Goal: Communication & Community: Answer question/provide support

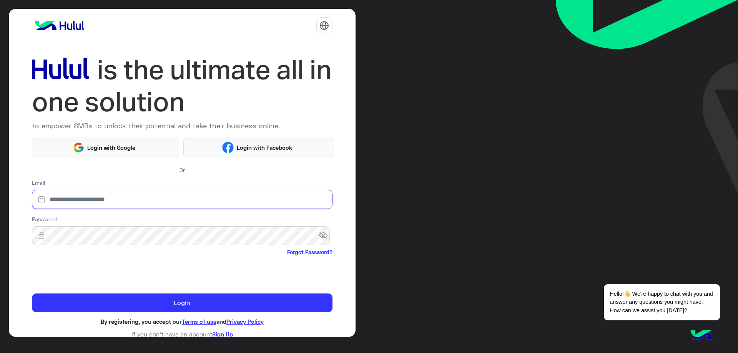
click at [151, 203] on input "email" at bounding box center [182, 199] width 301 height 19
type input "**********"
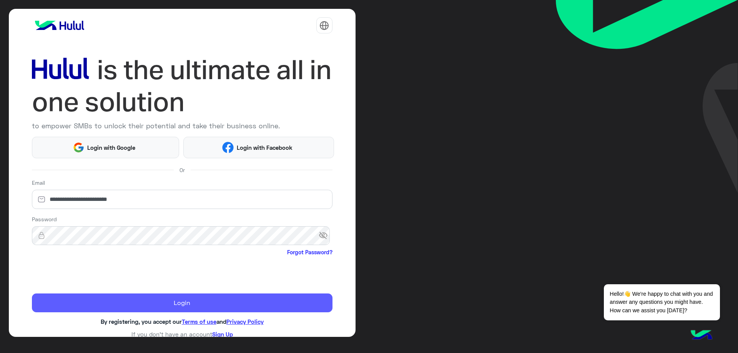
click at [174, 300] on button "Login" at bounding box center [182, 303] width 301 height 19
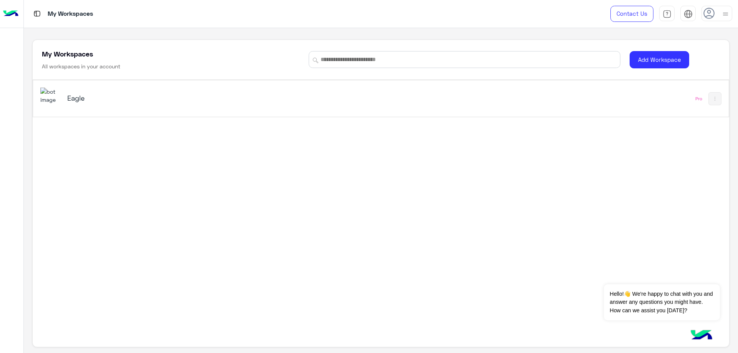
click at [134, 103] on div "Eagle" at bounding box center [189, 98] width 245 height 11
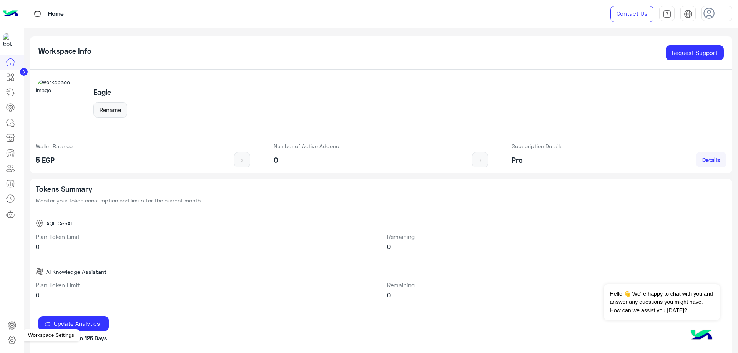
click at [13, 344] on icon at bounding box center [12, 340] width 8 height 7
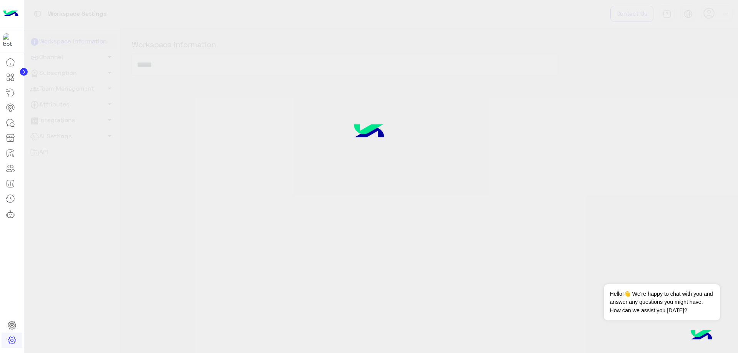
click at [63, 85] on div at bounding box center [369, 176] width 738 height 353
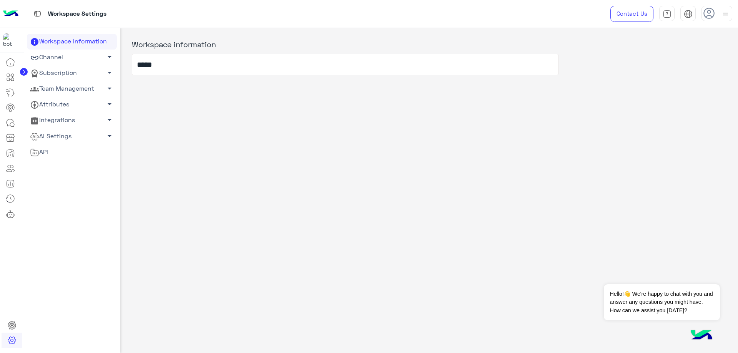
click at [62, 87] on link "Team Management arrow_drop_down" at bounding box center [72, 89] width 90 height 16
click at [65, 103] on link "Team Members" at bounding box center [72, 103] width 90 height 13
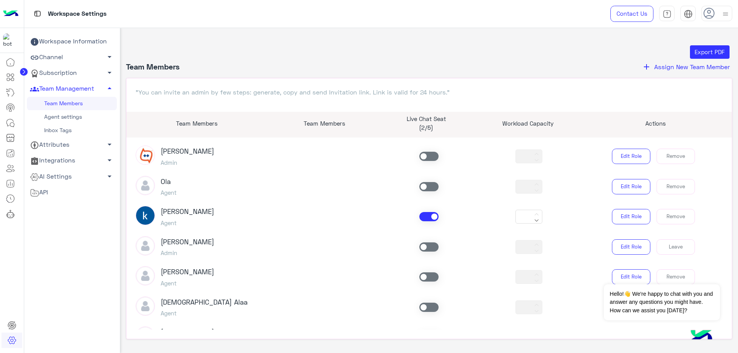
scroll to position [64, 0]
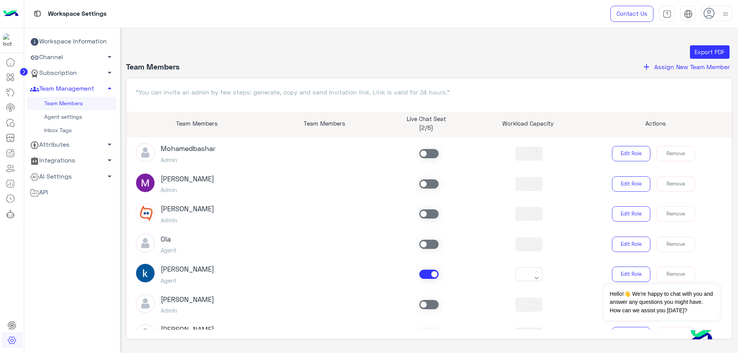
click at [424, 273] on span at bounding box center [428, 274] width 19 height 9
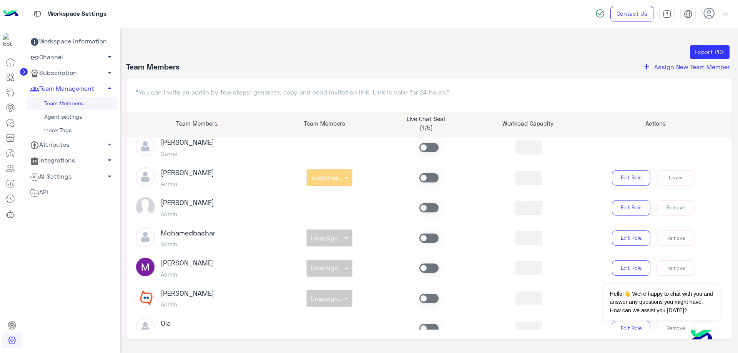
scroll to position [0, 0]
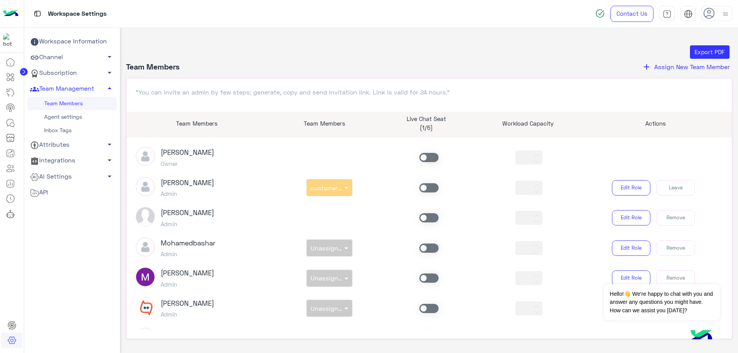
click at [425, 185] on span at bounding box center [428, 187] width 19 height 9
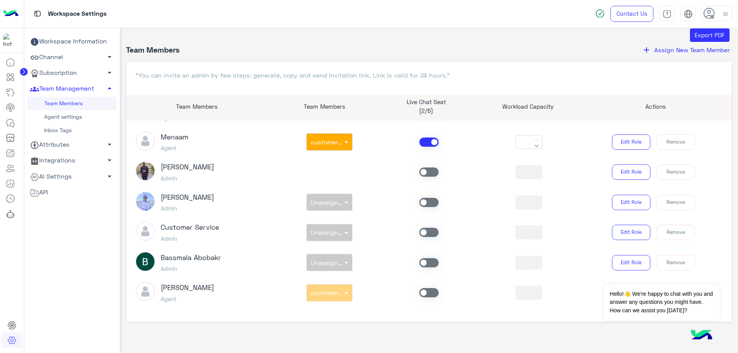
scroll to position [25, 0]
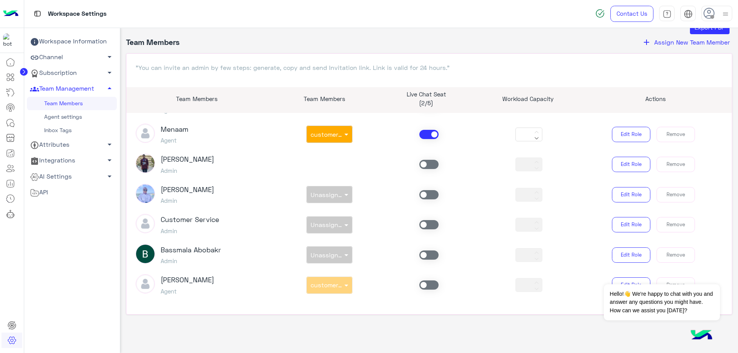
click at [425, 287] on span at bounding box center [428, 285] width 19 height 9
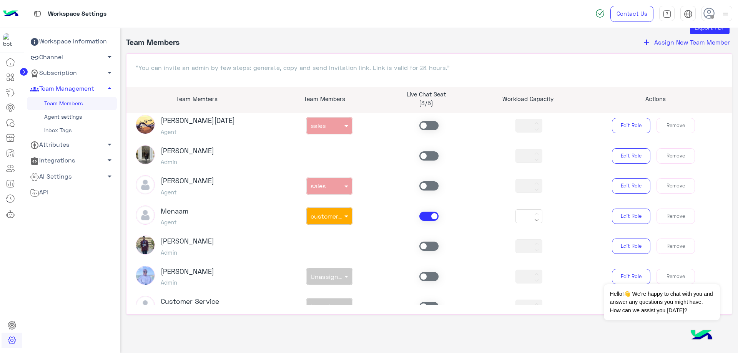
scroll to position [384, 0]
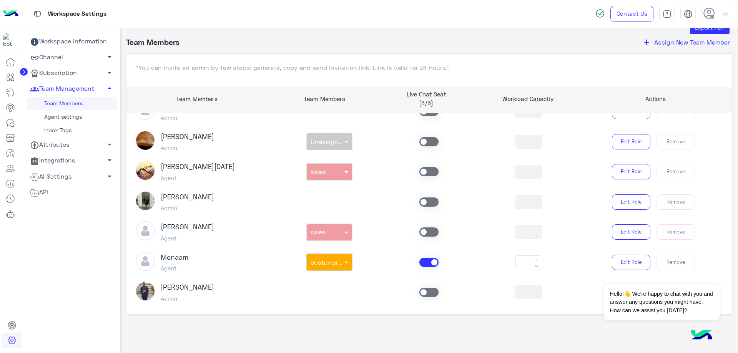
click at [432, 265] on span at bounding box center [428, 262] width 19 height 9
click at [428, 231] on span at bounding box center [428, 232] width 19 height 9
click at [426, 171] on span at bounding box center [428, 171] width 19 height 9
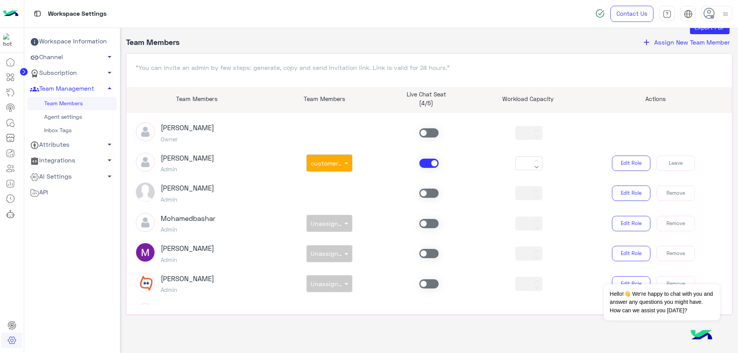
scroll to position [0, 0]
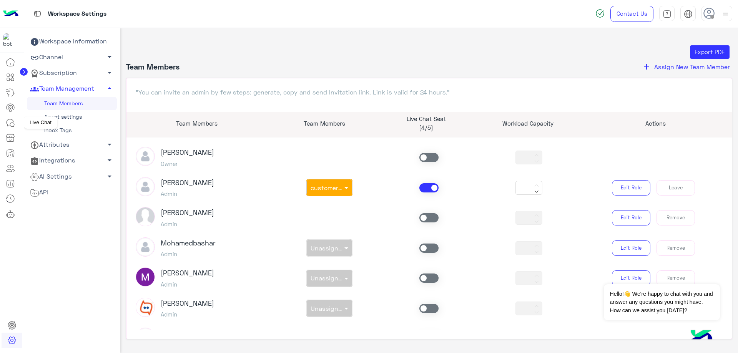
click at [11, 120] on icon at bounding box center [10, 122] width 9 height 9
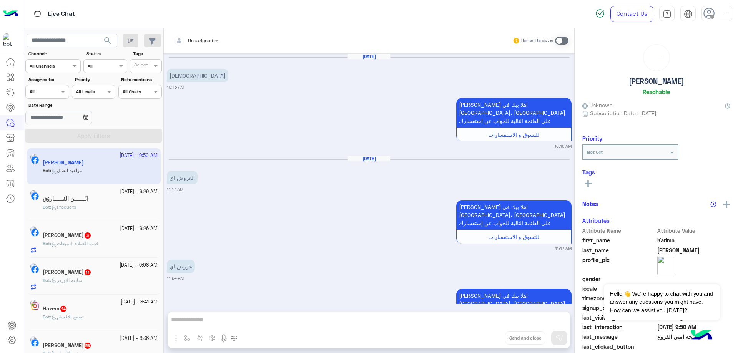
scroll to position [979, 0]
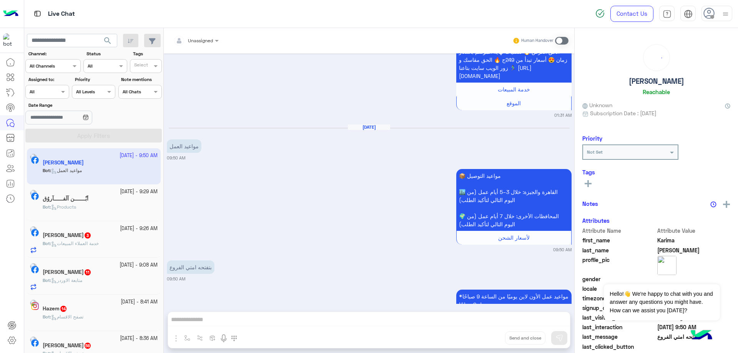
click at [717, 18] on div at bounding box center [717, 13] width 31 height 15
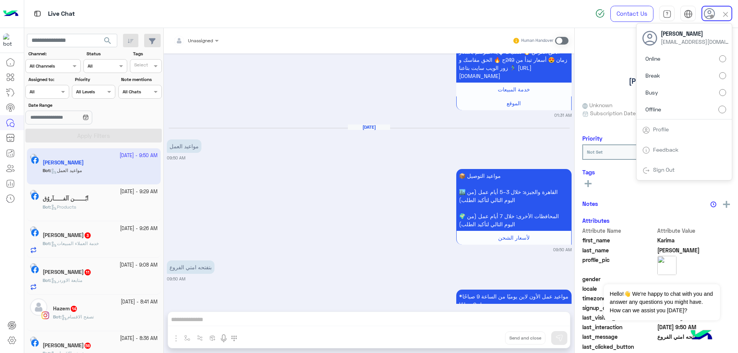
click at [705, 50] on div "[PERSON_NAME] [EMAIL_ADDRESS][DOMAIN_NAME]" at bounding box center [684, 37] width 95 height 28
click at [706, 55] on label "Online" at bounding box center [684, 59] width 84 height 14
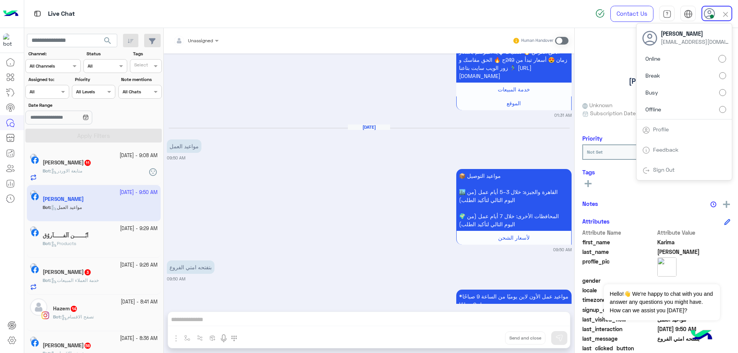
click at [47, 88] on input "text" at bounding box center [39, 91] width 18 height 7
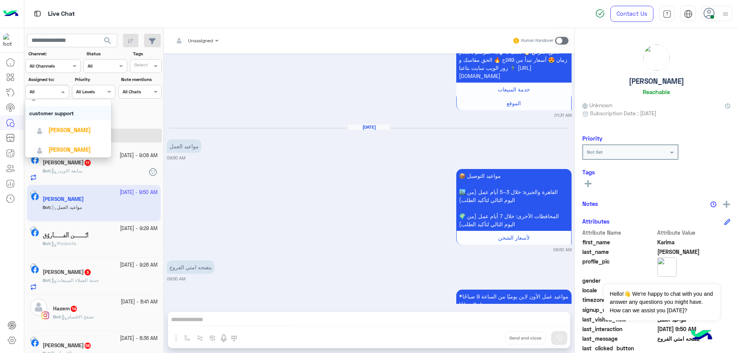
scroll to position [0, 0]
click at [71, 153] on div "[PERSON_NAME]" at bounding box center [70, 157] width 73 height 13
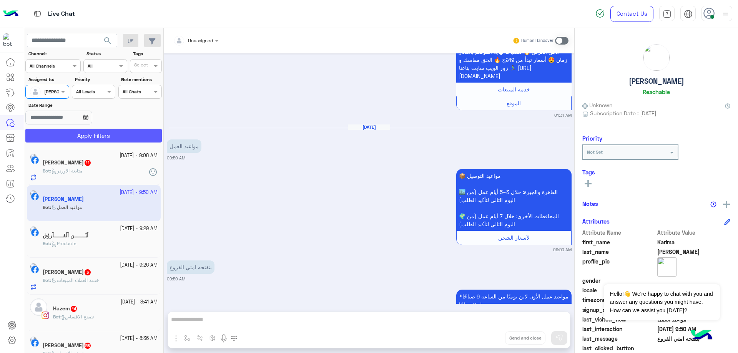
click at [93, 135] on button "Apply Filters" at bounding box center [93, 136] width 136 height 14
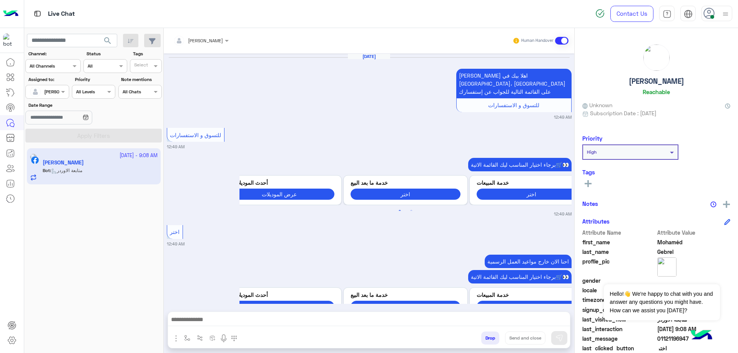
scroll to position [688, 0]
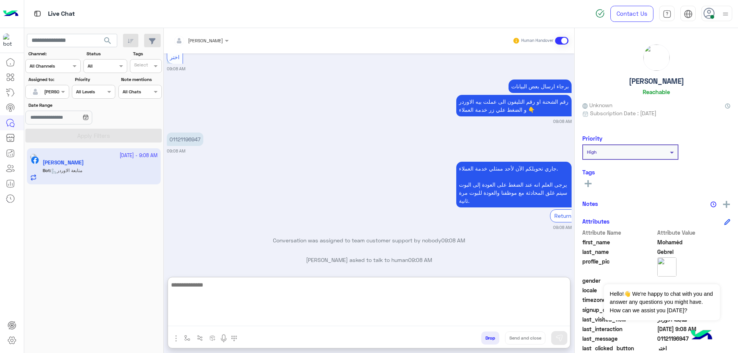
click at [246, 321] on textarea at bounding box center [369, 303] width 402 height 46
type textarea "**********"
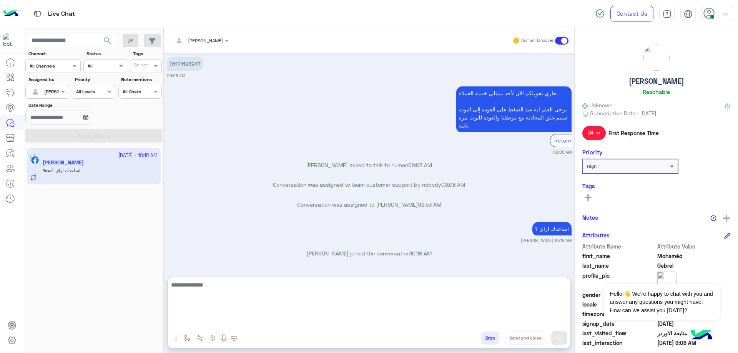
scroll to position [772, 0]
